Goal: Subscribe to service/newsletter

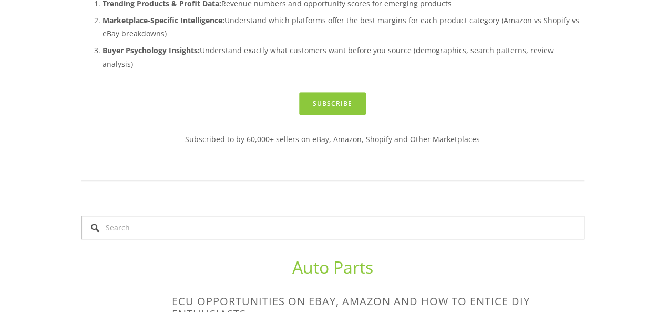
scroll to position [254, 0]
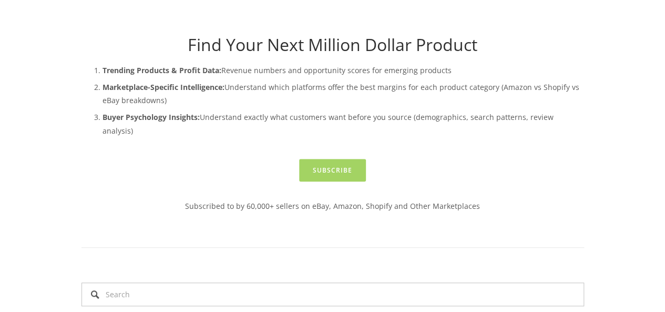
click at [352, 159] on link "Subscribe" at bounding box center [332, 170] width 67 height 23
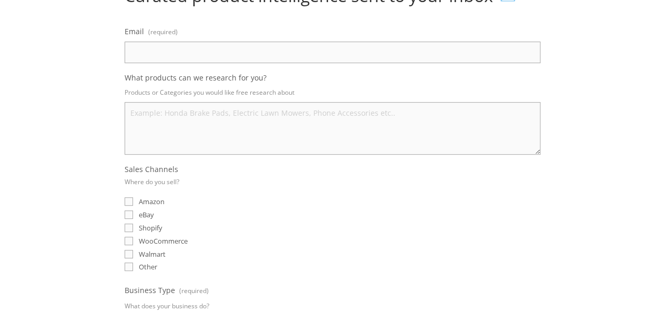
scroll to position [143, 0]
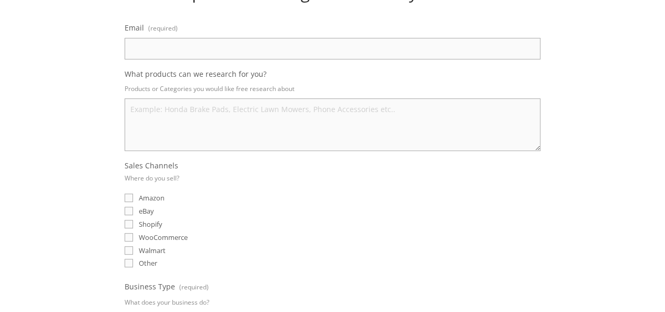
click at [130, 210] on input "eBay" at bounding box center [129, 211] width 8 height 8
checkbox input "true"
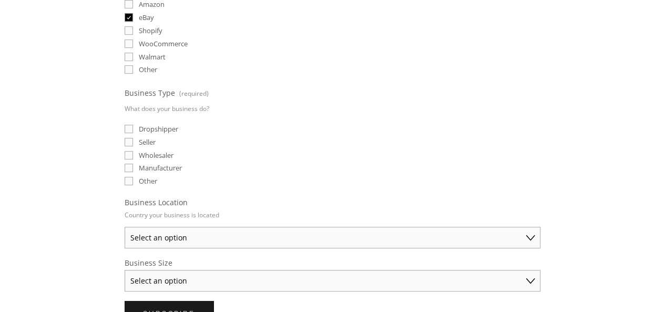
scroll to position [331, 0]
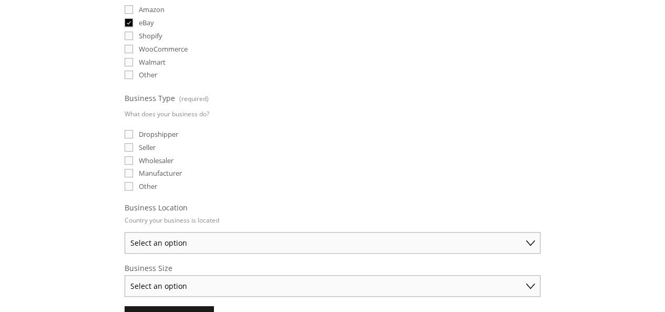
click at [128, 133] on input "Dropshipper" at bounding box center [129, 134] width 8 height 8
checkbox input "true"
click at [129, 144] on input "Seller" at bounding box center [129, 147] width 8 height 8
checkbox input "true"
click at [130, 160] on input "Wholesaler" at bounding box center [129, 160] width 8 height 8
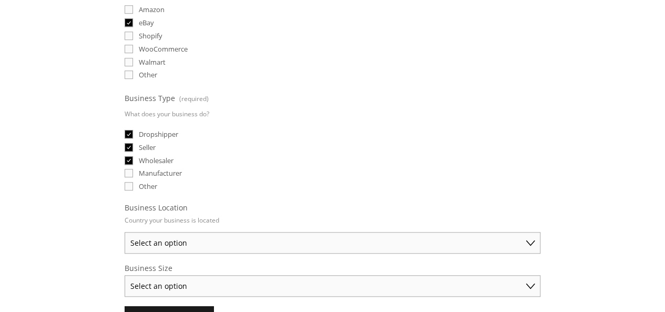
checkbox input "true"
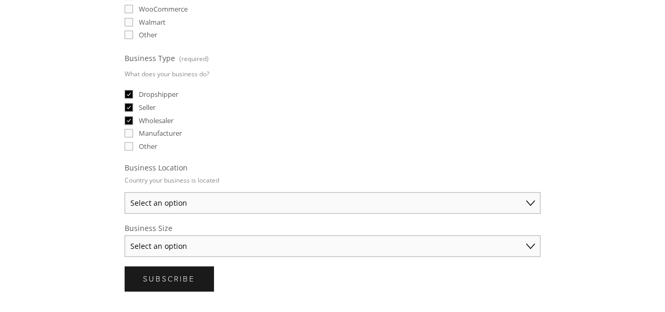
scroll to position [372, 0]
click at [181, 200] on select "Select an option Australia United States United Kingdom China Japan Germany Can…" at bounding box center [333, 202] width 416 height 22
select select "United Kingdom"
click at [125, 191] on select "Select an option Australia United States United Kingdom China Japan Germany Can…" at bounding box center [333, 202] width 416 height 22
click at [179, 235] on select "Select an option Solo Merchant (under $50K annual sales) Small Business ($50K -…" at bounding box center [333, 245] width 416 height 22
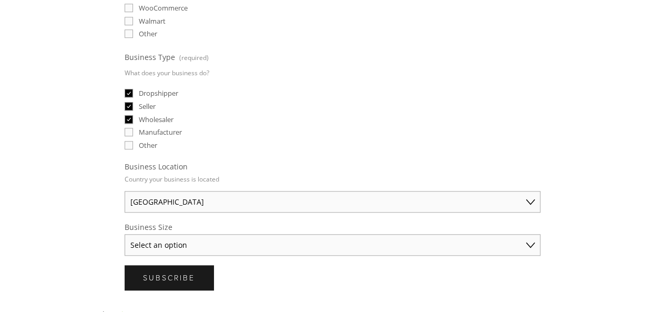
select select "Established Business (Over $250K annual sales)"
click at [125, 234] on select "Select an option Solo Merchant (under $50K annual sales) Small Business ($50K -…" at bounding box center [333, 245] width 416 height 22
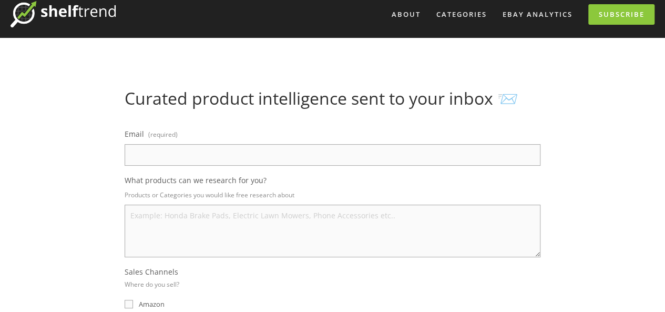
scroll to position [33, 0]
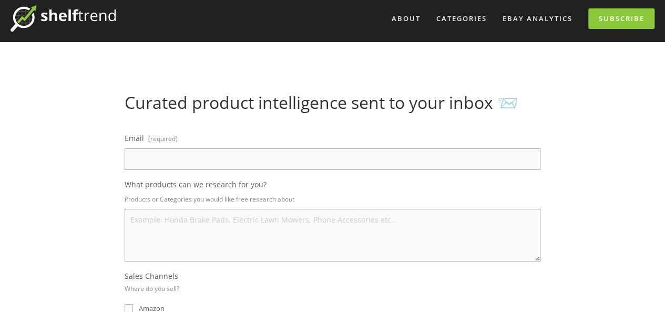
click at [166, 161] on input "Email (required)" at bounding box center [333, 159] width 416 height 22
paste input "dader56136@evoxury.com"
type input "dader56136@evoxury.com"
click at [240, 237] on textarea "What products can we research for you?" at bounding box center [333, 235] width 416 height 53
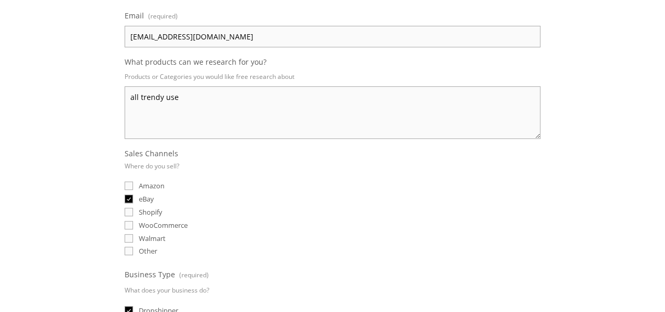
scroll to position [605, 0]
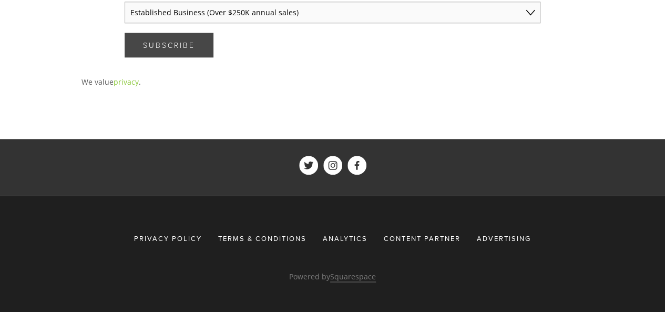
type textarea "all trendy use"
click at [180, 40] on span "Subscribe" at bounding box center [169, 45] width 52 height 10
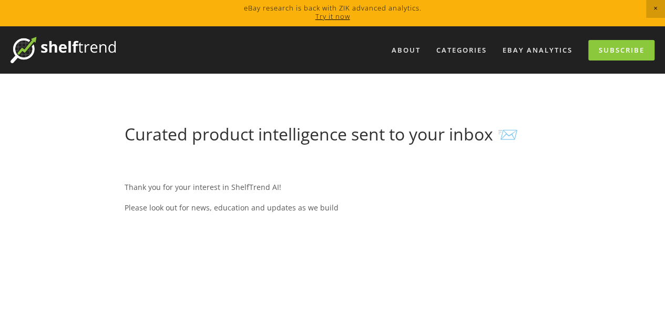
scroll to position [0, 0]
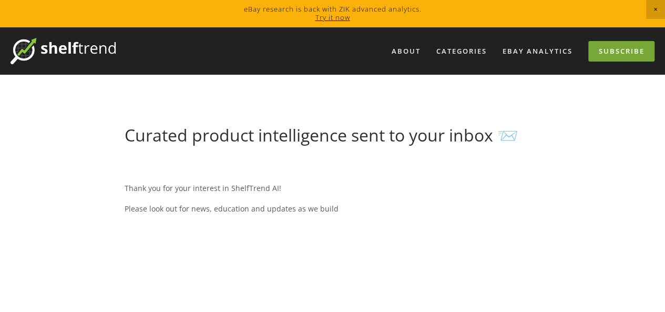
drag, startPoint x: 611, startPoint y: 55, endPoint x: 612, endPoint y: 46, distance: 9.0
click at [611, 54] on link "Subscribe" at bounding box center [622, 51] width 66 height 21
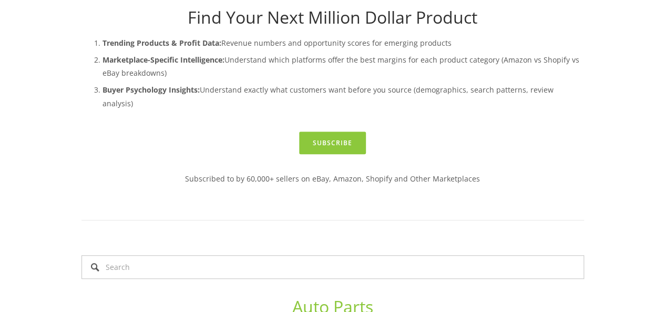
scroll to position [36, 0]
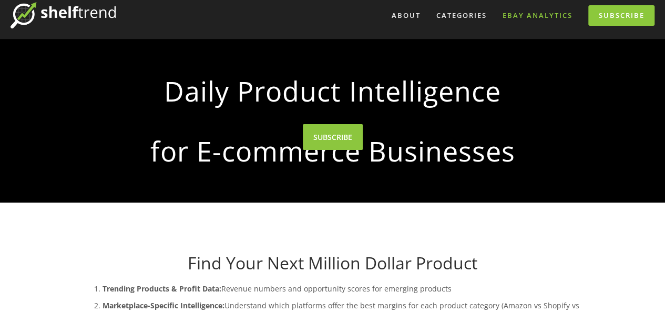
click at [522, 15] on link "eBay Analytics" at bounding box center [538, 15] width 84 height 17
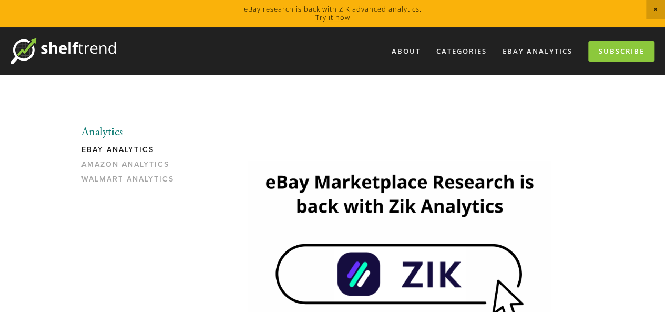
click at [124, 145] on link "eBay Analytics" at bounding box center [132, 152] width 100 height 15
